Goal: Information Seeking & Learning: Learn about a topic

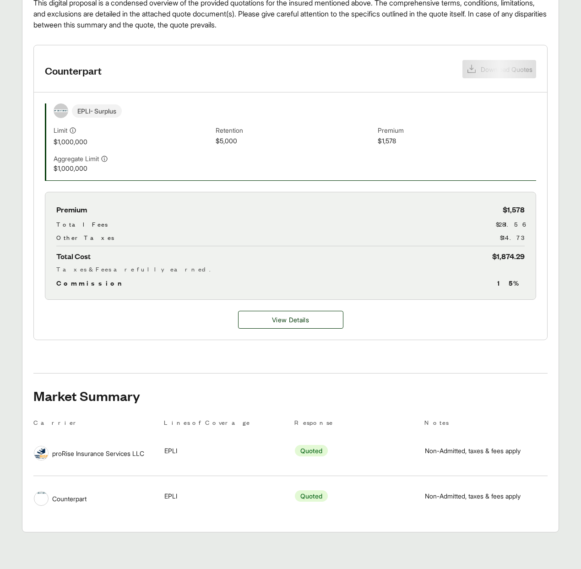
scroll to position [264, 0]
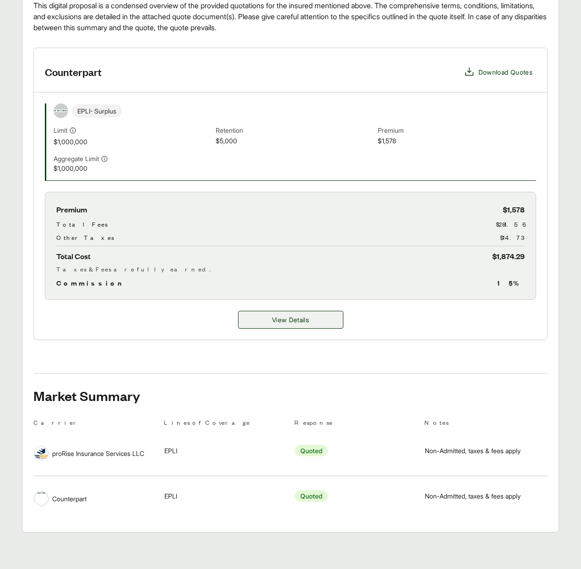
click at [272, 321] on span "View Details" at bounding box center [290, 320] width 37 height 10
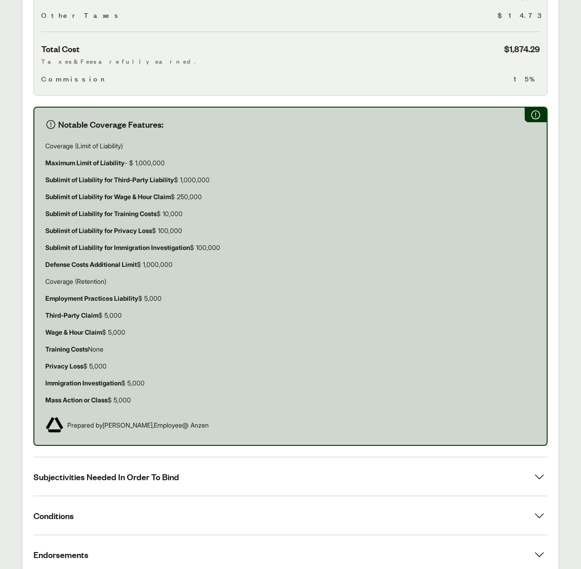
scroll to position [541, 0]
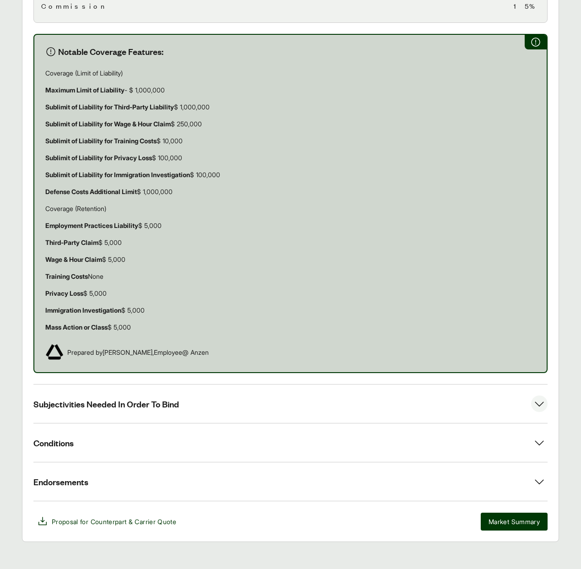
click at [157, 401] on button "Subjectivities Needed In Order To Bind" at bounding box center [290, 404] width 514 height 38
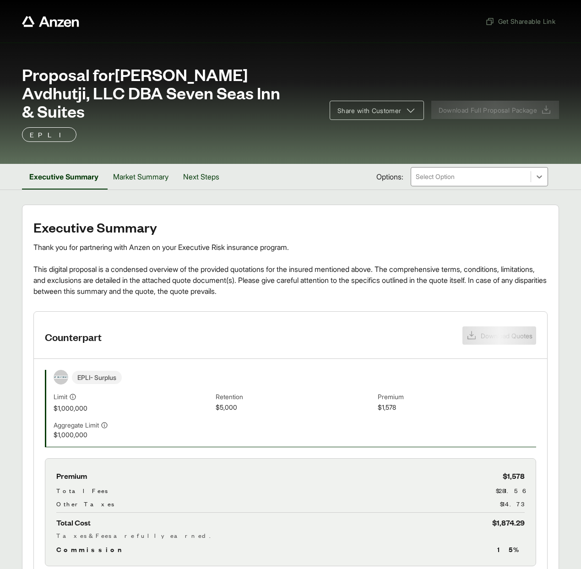
scroll to position [267, 0]
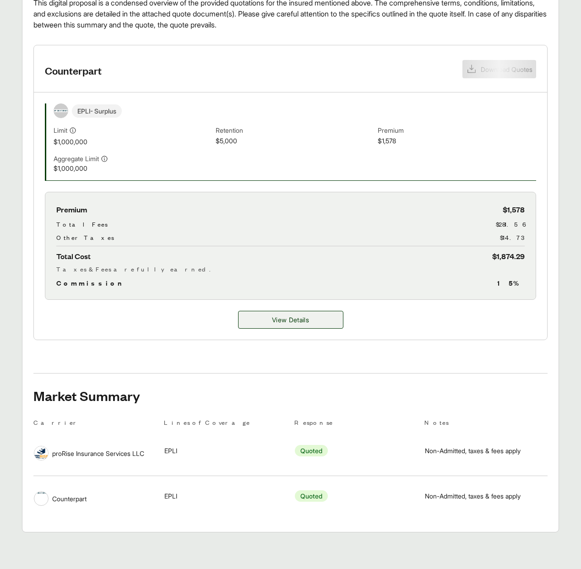
click at [299, 321] on span "View Details" at bounding box center [290, 320] width 37 height 10
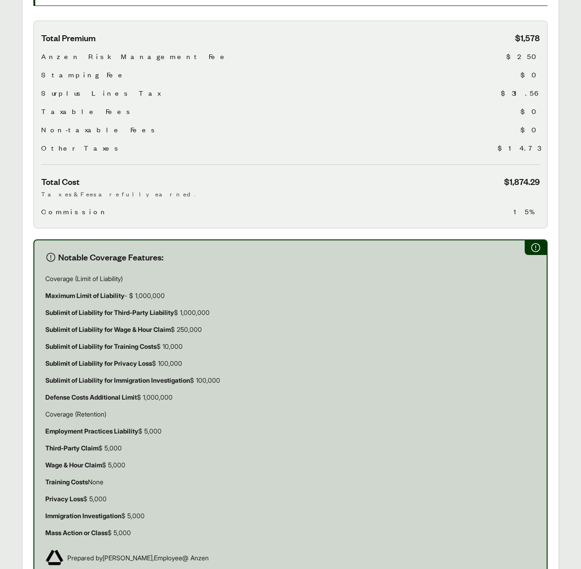
scroll to position [541, 0]
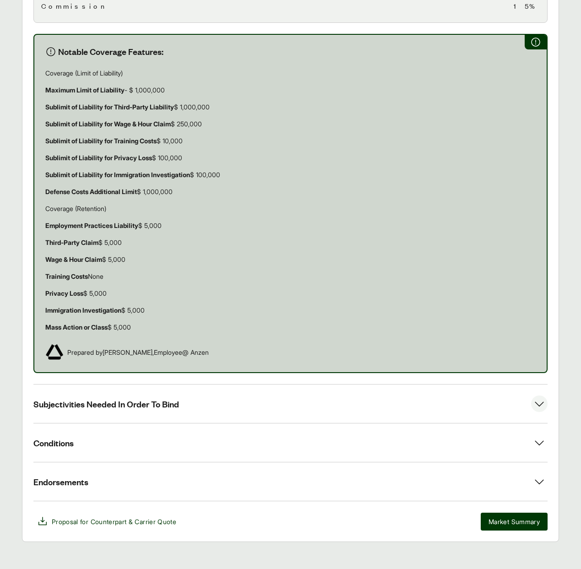
click at [110, 400] on button "Subjectivities Needed In Order To Bind" at bounding box center [290, 404] width 514 height 38
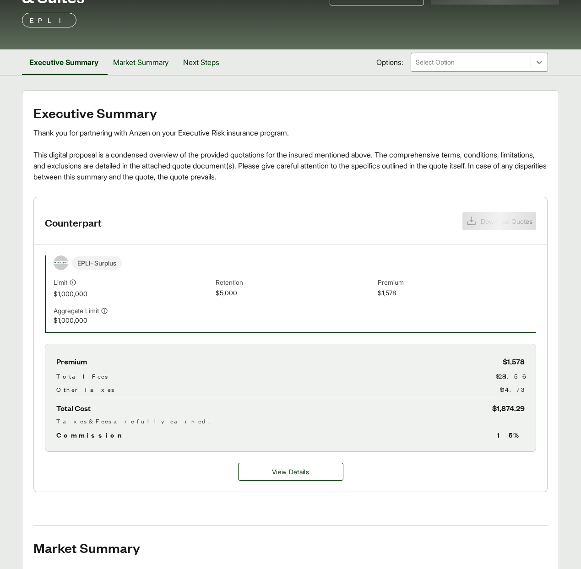
scroll to position [267, 0]
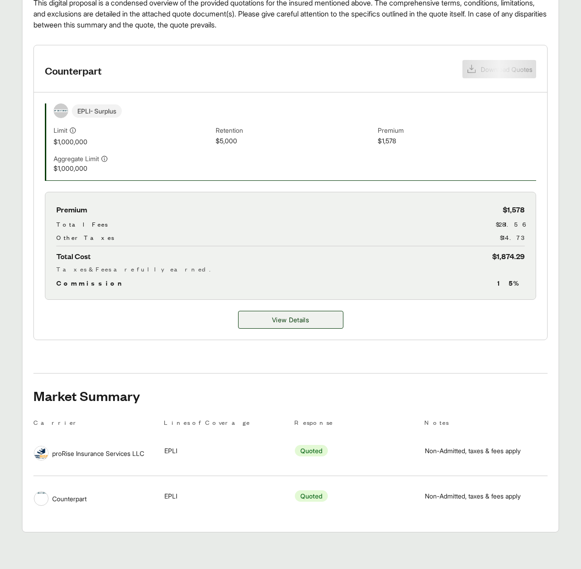
click at [272, 318] on span "View Details" at bounding box center [290, 320] width 37 height 10
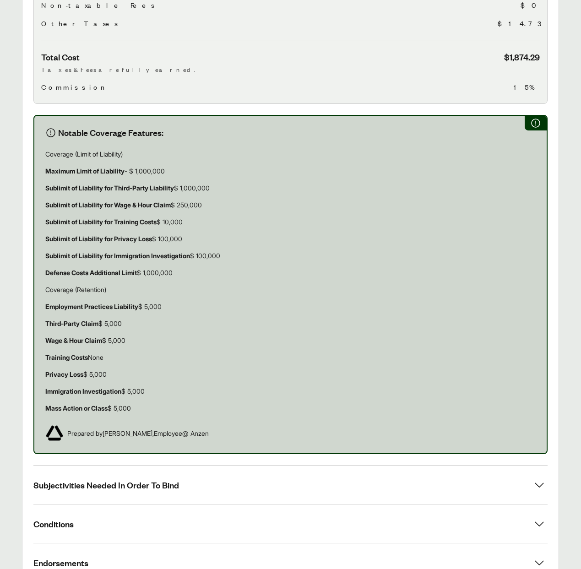
scroll to position [541, 0]
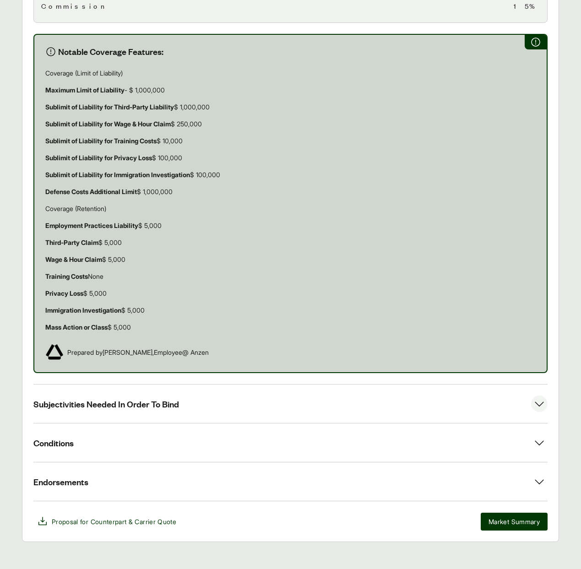
click at [114, 400] on button "Subjectivities Needed In Order To Bind" at bounding box center [290, 404] width 514 height 38
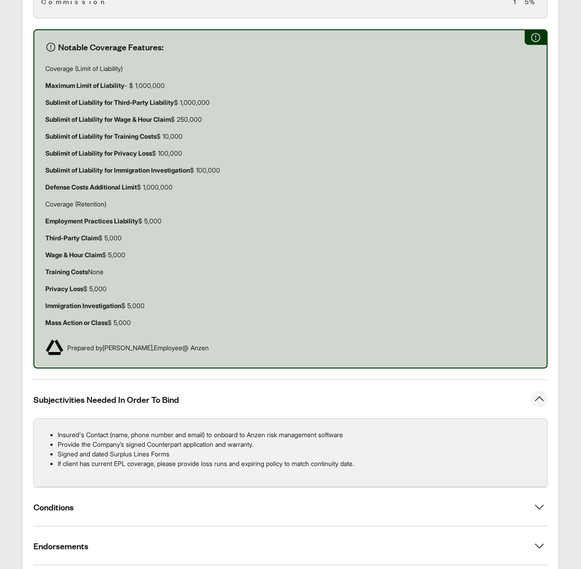
scroll to position [609, 0]
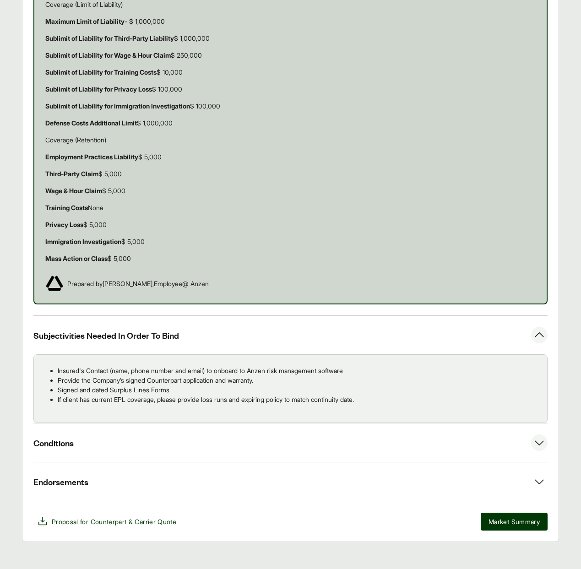
click at [109, 440] on button "Conditions" at bounding box center [290, 443] width 514 height 38
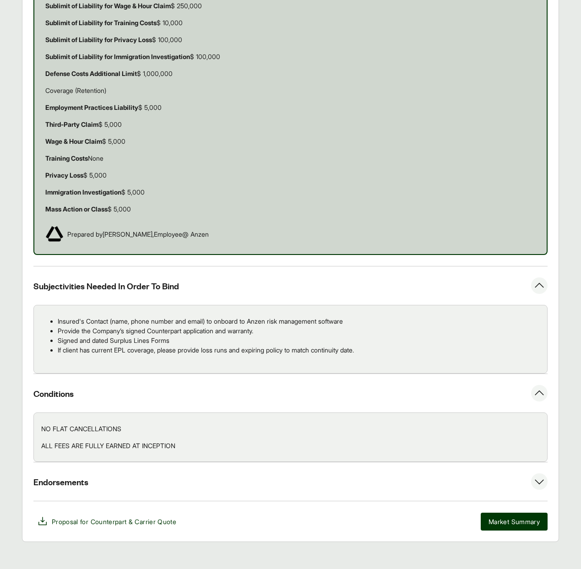
click at [109, 475] on button "Endorsements" at bounding box center [290, 482] width 514 height 38
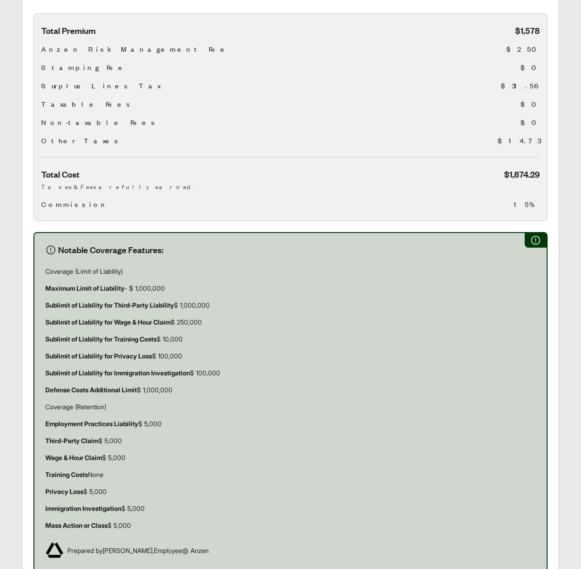
scroll to position [328, 0]
